Goal: Find specific page/section: Find specific page/section

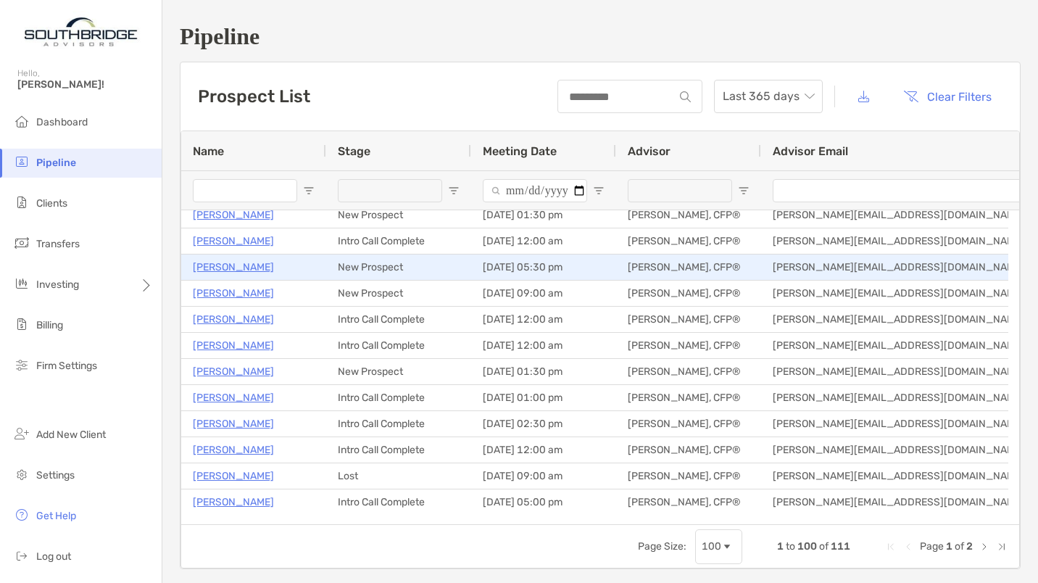
click at [232, 265] on p "[PERSON_NAME]" at bounding box center [233, 267] width 81 height 18
